Goal: Transaction & Acquisition: Obtain resource

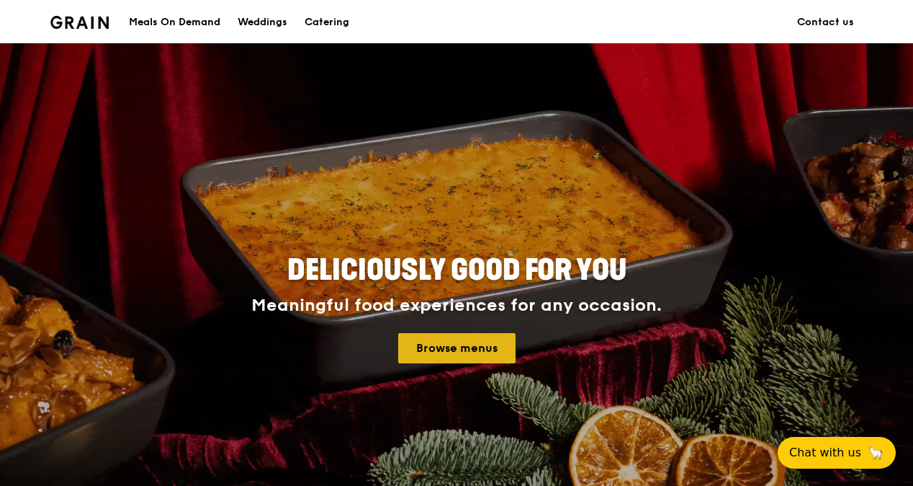
scroll to position [114, 0]
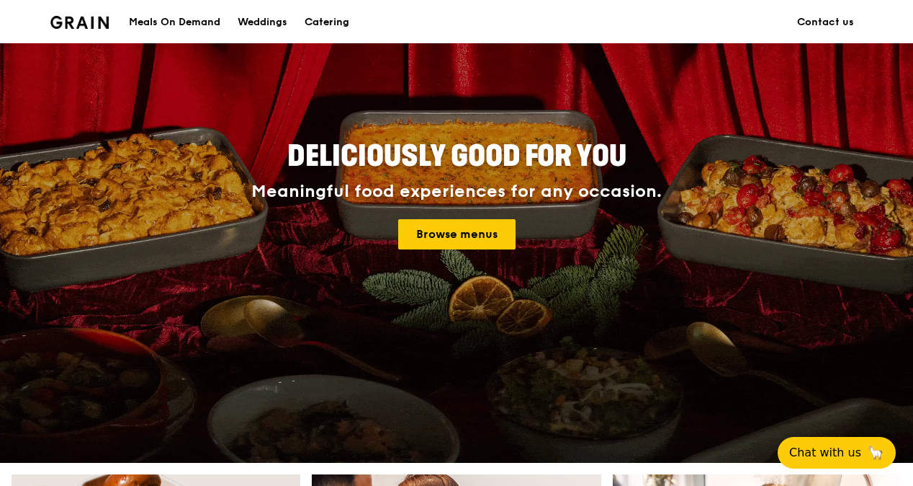
click at [338, 20] on div "Catering" at bounding box center [327, 22] width 45 height 43
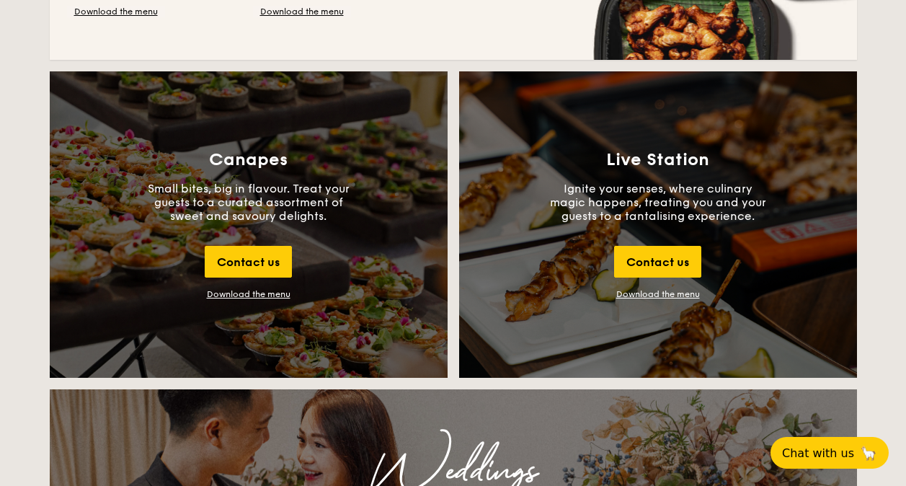
scroll to position [1536, 0]
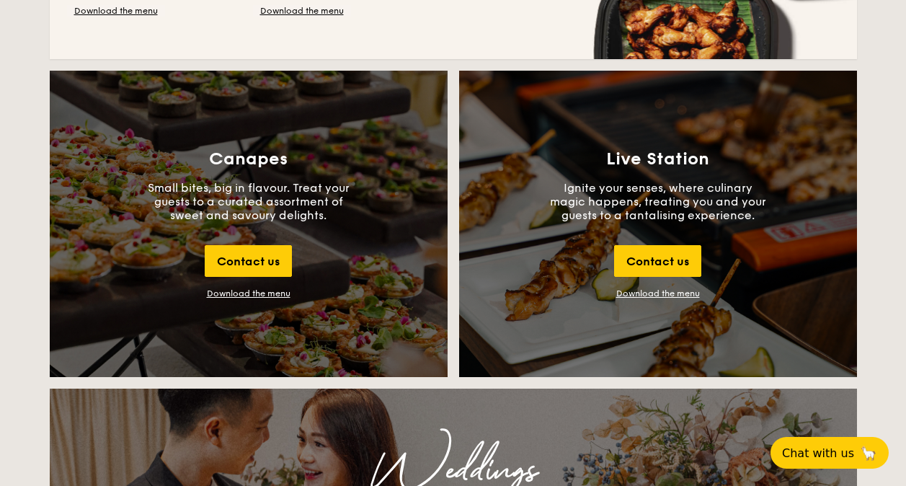
click at [673, 286] on div "Live Station Ignite your senses, where culinary magic happens, treating you and…" at bounding box center [658, 224] width 398 height 306
click at [663, 288] on link "Download the menu" at bounding box center [658, 293] width 84 height 10
